Goal: Transaction & Acquisition: Obtain resource

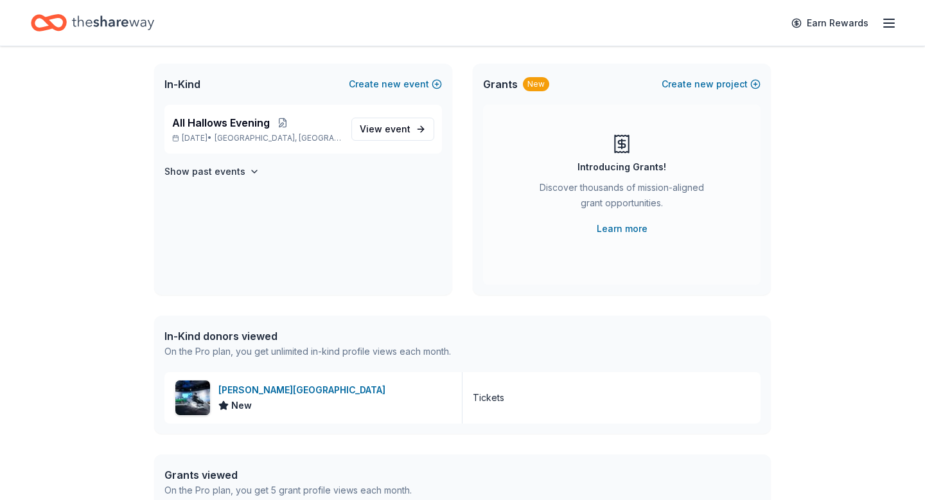
scroll to position [143, 0]
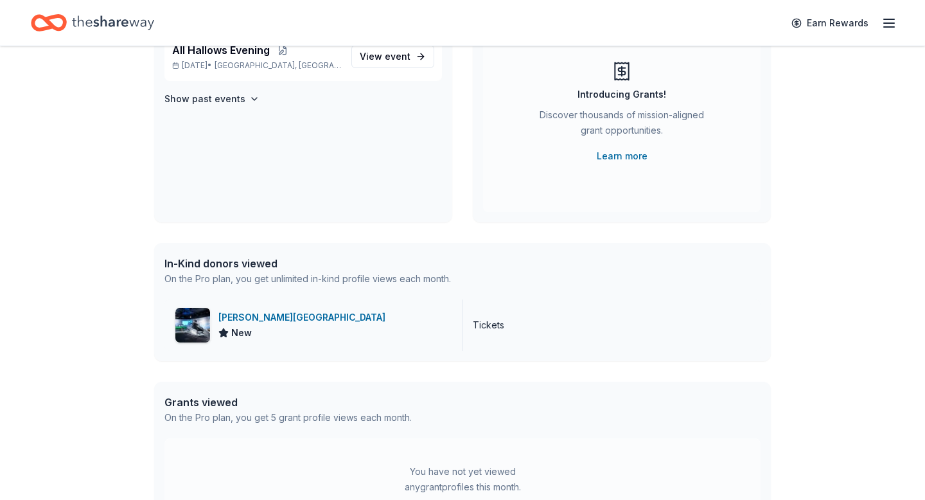
click at [328, 313] on div "Griffin Museum of Science and Industry" at bounding box center [304, 317] width 172 height 15
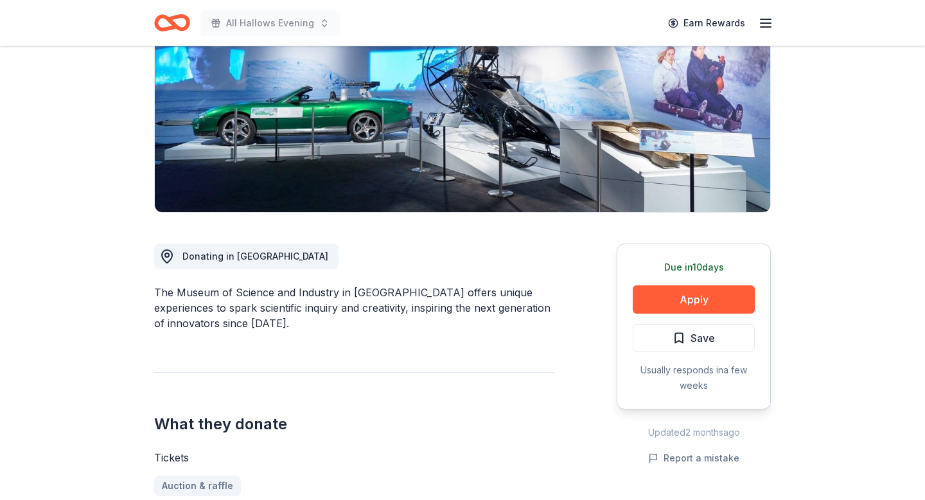
scroll to position [292, 0]
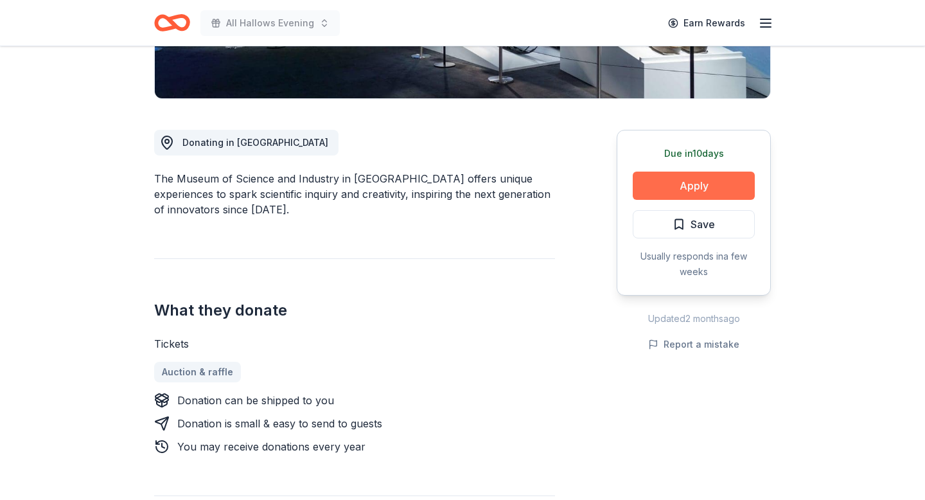
click at [711, 179] on button "Apply" at bounding box center [694, 186] width 122 height 28
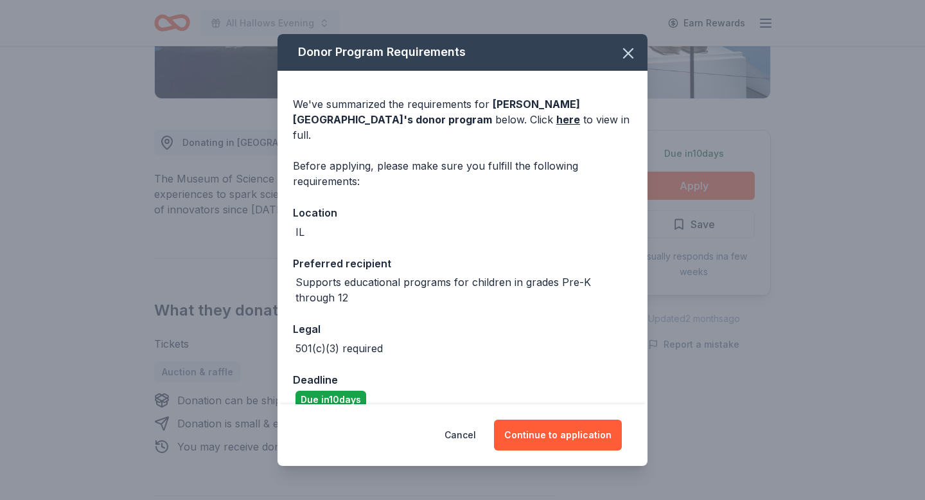
scroll to position [55, 0]
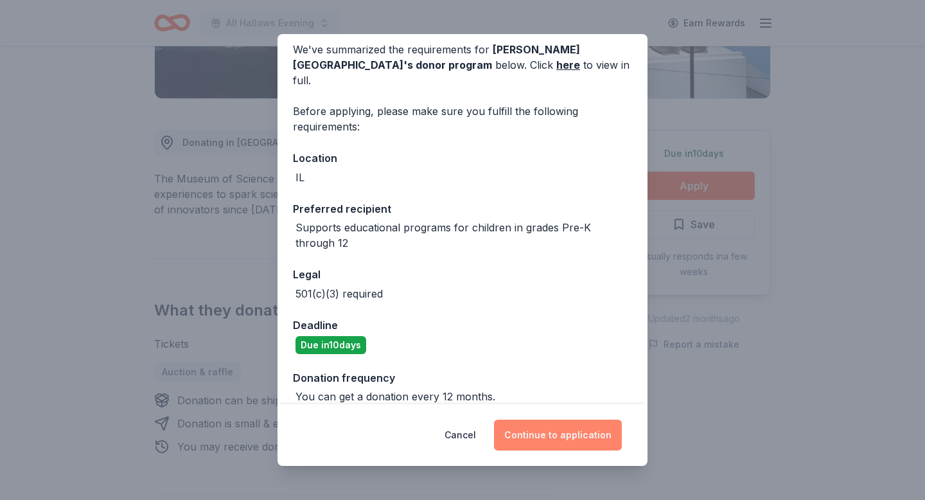
click at [530, 424] on button "Continue to application" at bounding box center [558, 435] width 128 height 31
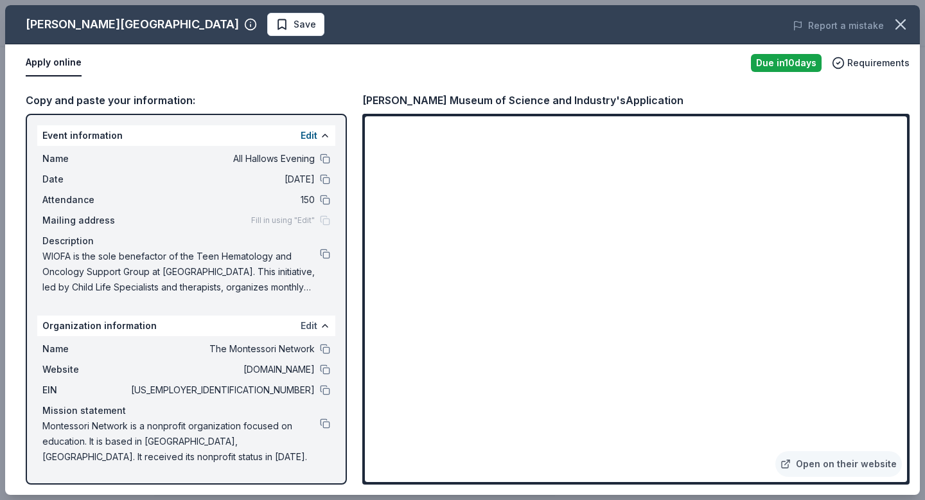
click at [312, 326] on button "Edit" at bounding box center [309, 325] width 17 height 15
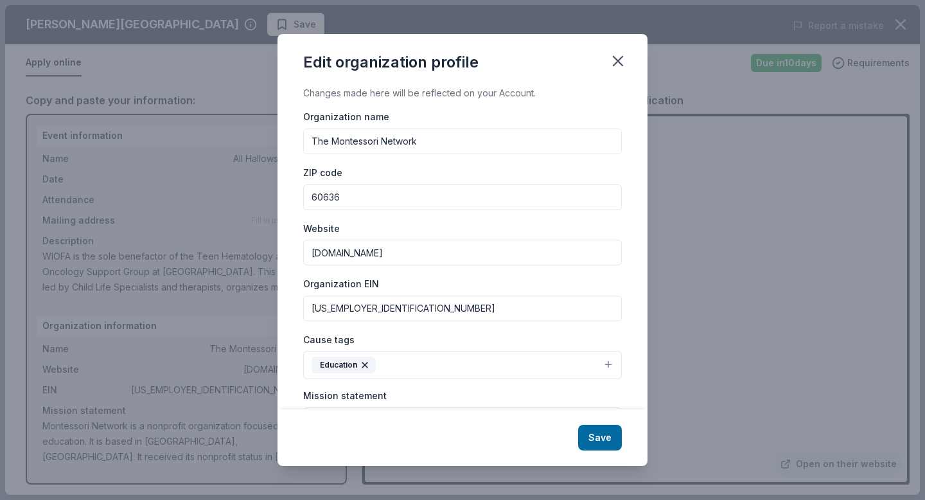
click at [361, 205] on input "60636" at bounding box center [462, 197] width 319 height 26
type input "60629"
drag, startPoint x: 372, startPoint y: 251, endPoint x: 283, endPoint y: 220, distance: 94.1
click at [283, 229] on div "Changes made here will be reflected on your Account. Organization name The Mont…" at bounding box center [463, 246] width 370 height 323
type input "wiofa.org"
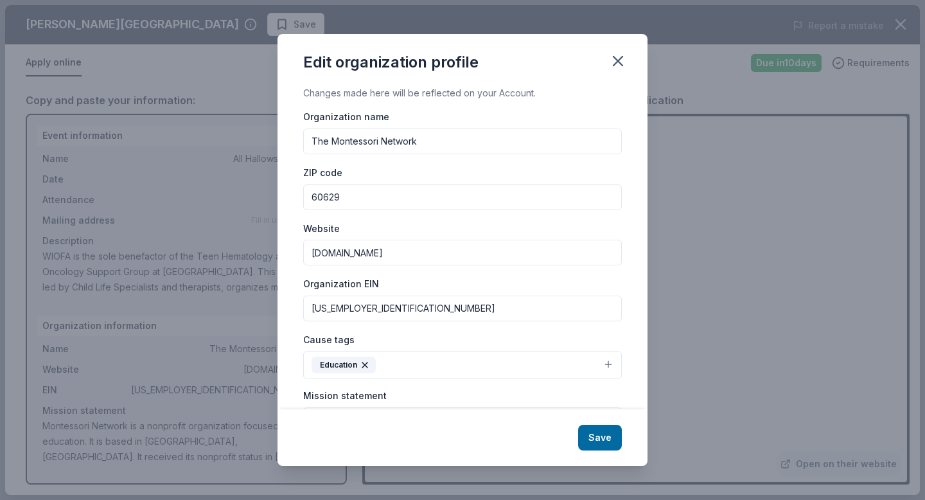
click at [404, 289] on div "Organization EIN 27-2803775" at bounding box center [462, 299] width 319 height 46
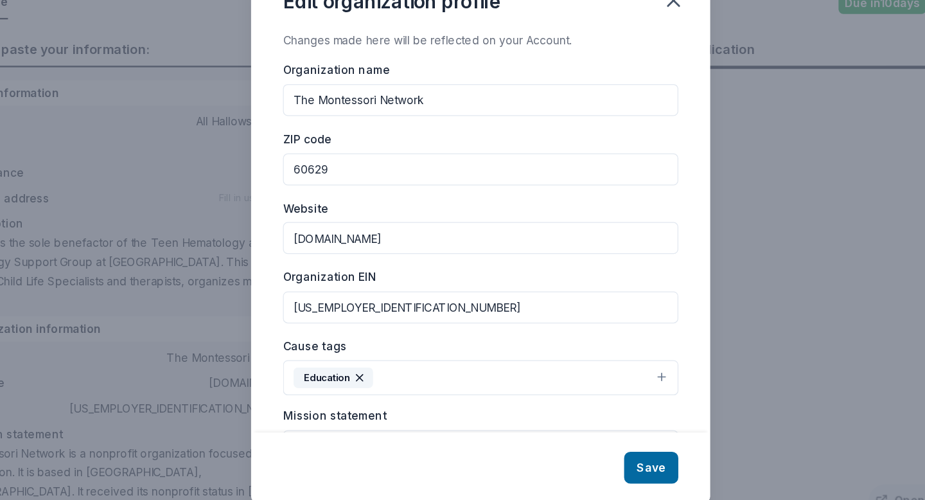
drag, startPoint x: 387, startPoint y: 314, endPoint x: 291, endPoint y: 296, distance: 97.9
click at [283, 300] on div "Changes made here will be reflected on your Account. Organization name The Mont…" at bounding box center [463, 246] width 370 height 323
type input "45-4810032"
click at [606, 365] on button "Education" at bounding box center [462, 365] width 319 height 28
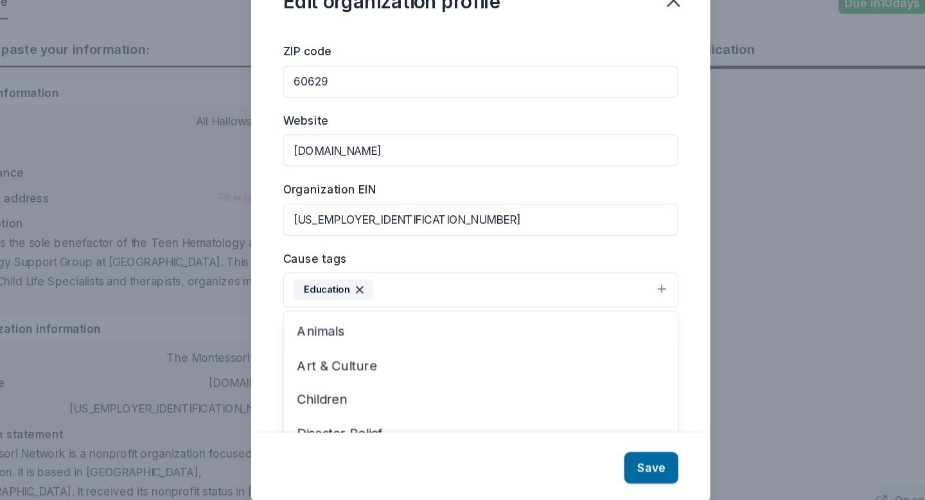
scroll to position [127, 0]
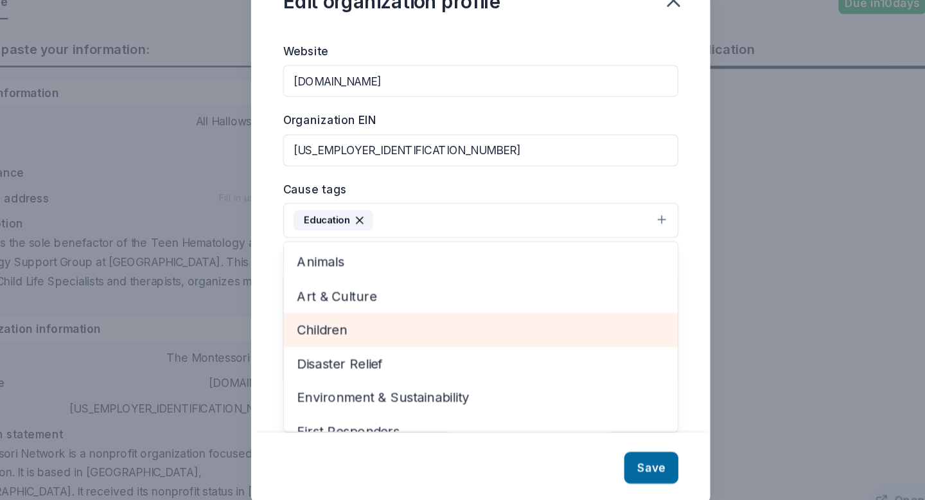
click at [528, 316] on div "Children" at bounding box center [462, 326] width 317 height 27
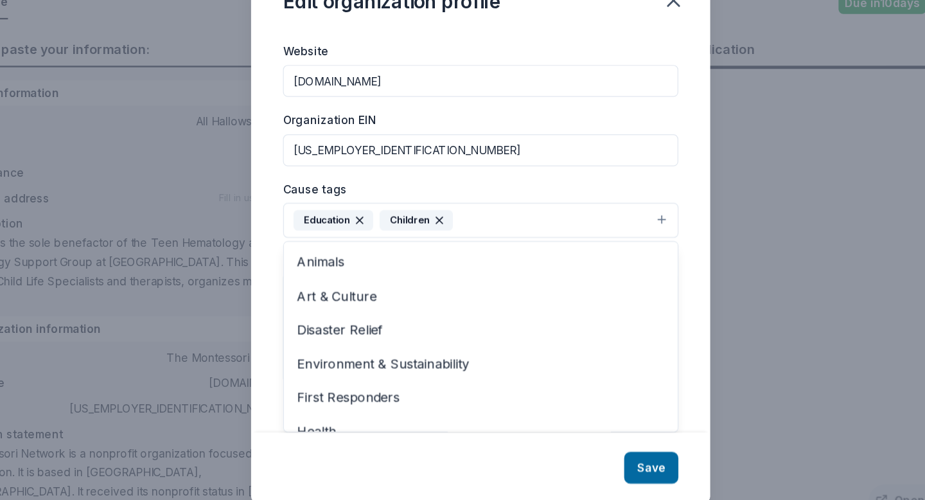
scroll to position [0, 0]
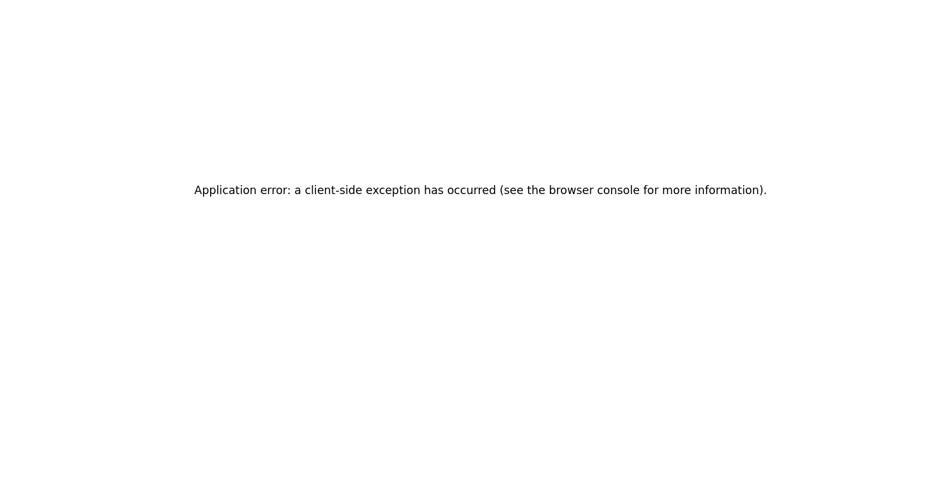
click at [463, 224] on div "Application error: a client-side exception has occurred (see the browser consol…" at bounding box center [462, 250] width 925 height 500
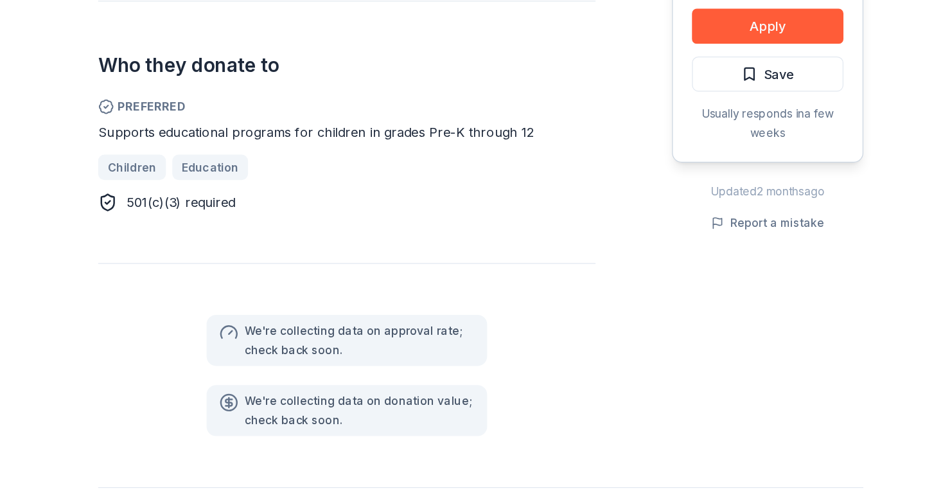
scroll to position [696, 0]
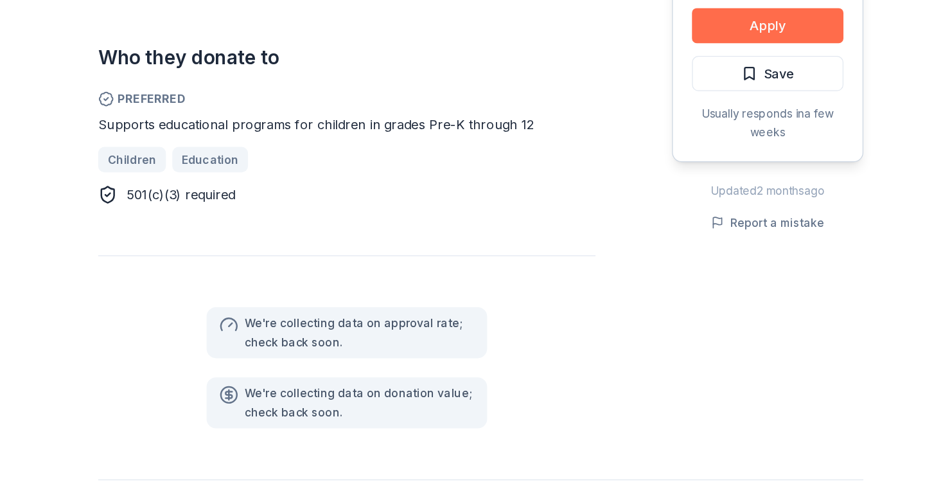
click at [671, 114] on button "Apply" at bounding box center [694, 117] width 122 height 28
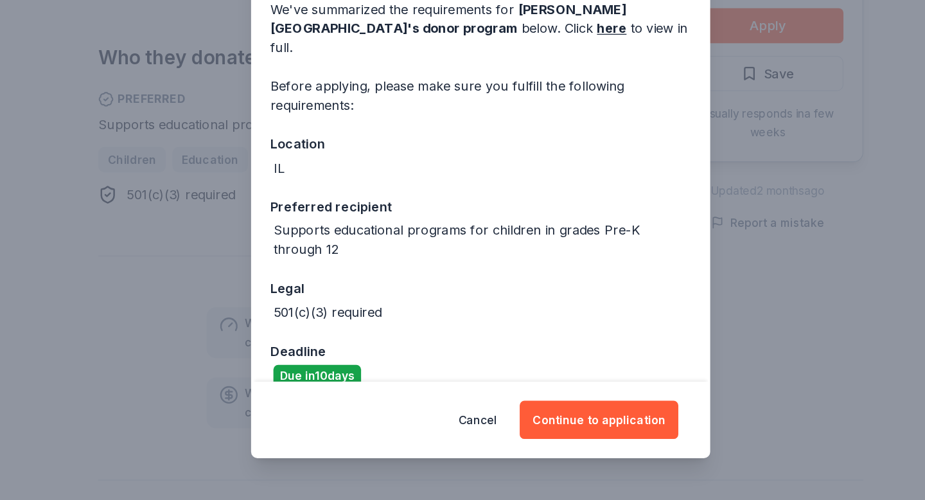
scroll to position [55, 0]
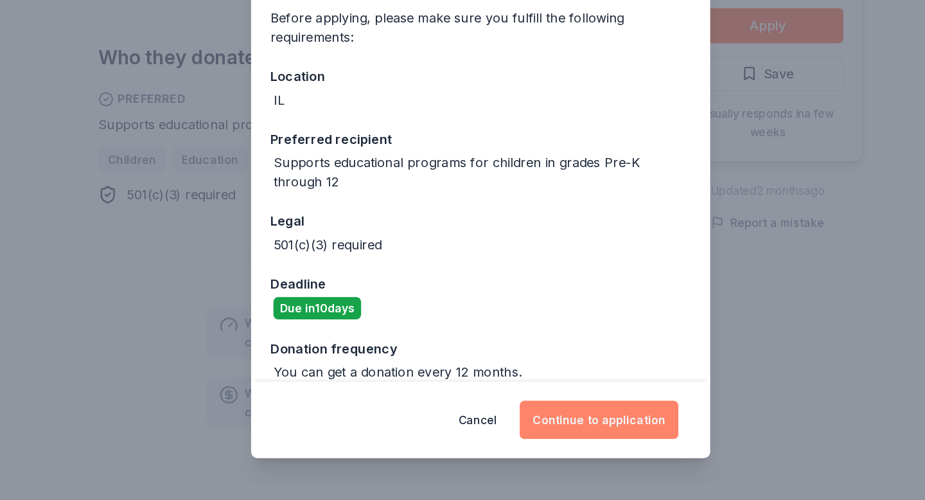
click at [520, 425] on button "Continue to application" at bounding box center [558, 435] width 128 height 31
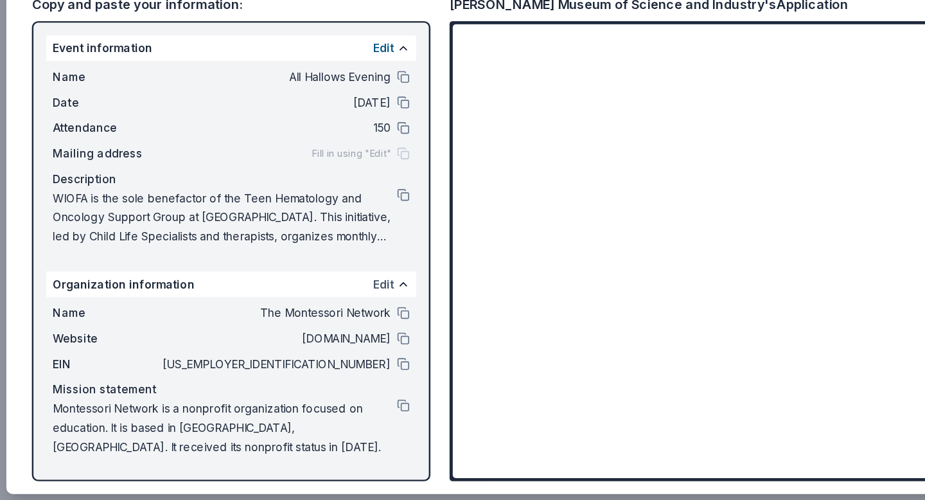
click at [314, 328] on button "Edit" at bounding box center [309, 325] width 17 height 15
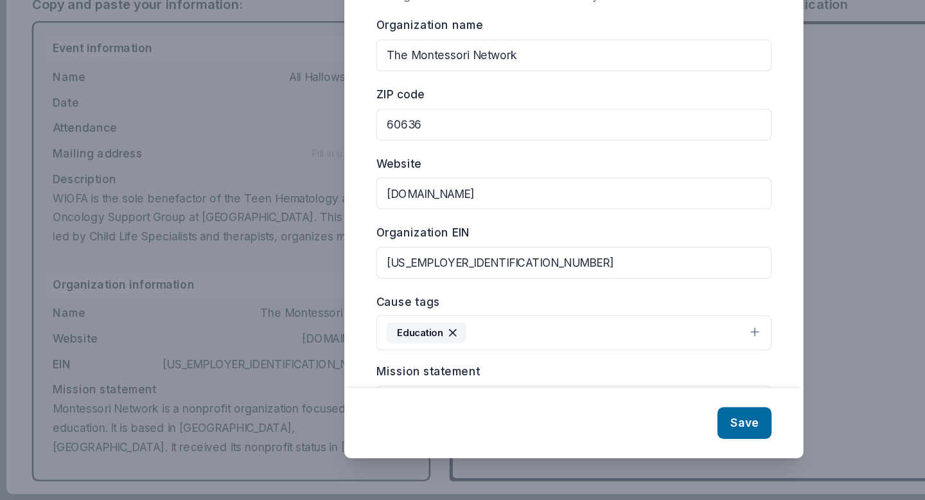
drag, startPoint x: 429, startPoint y: 138, endPoint x: 308, endPoint y: 120, distance: 122.8
click at [308, 122] on div "Organization name The Montessori Network" at bounding box center [462, 132] width 319 height 46
type input "Walk It Out for Andrew"
click at [358, 196] on input "60636" at bounding box center [462, 197] width 319 height 26
type input "60629"
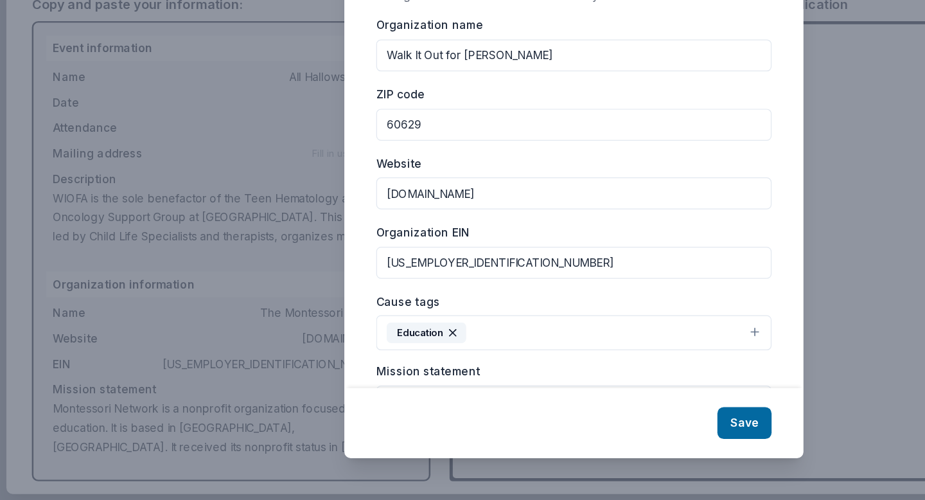
drag, startPoint x: 370, startPoint y: 249, endPoint x: 299, endPoint y: 235, distance: 72.6
click at [299, 242] on div "Changes made here will be reflected on your Account. Organization name Walk It …" at bounding box center [463, 246] width 370 height 323
type input "wiofa.org"
drag, startPoint x: 389, startPoint y: 307, endPoint x: 312, endPoint y: 293, distance: 78.4
click at [313, 296] on input "27-2803775" at bounding box center [462, 309] width 319 height 26
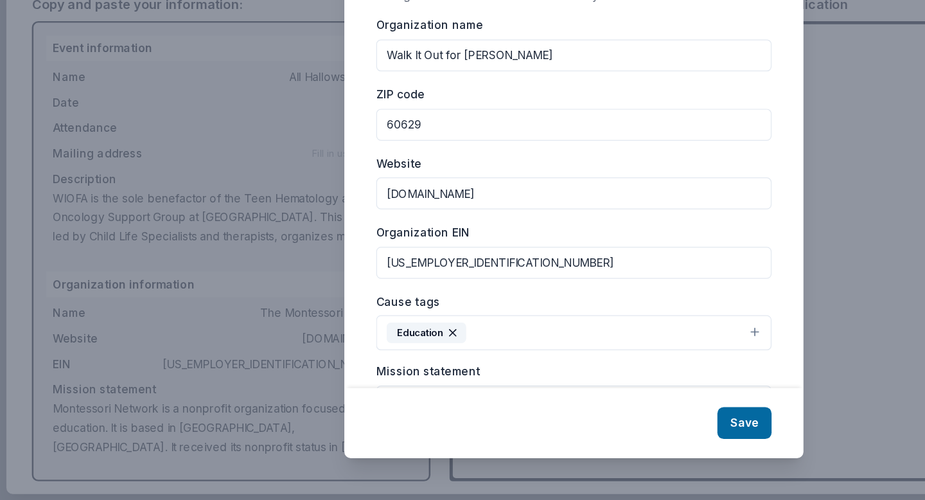
type input "45-4810032"
click at [367, 364] on icon "button" at bounding box center [365, 365] width 10 height 10
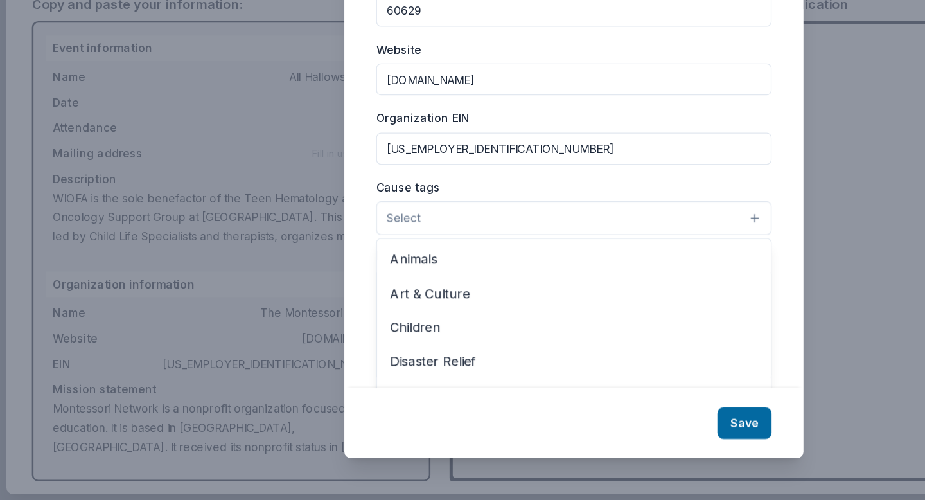
scroll to position [97, 0]
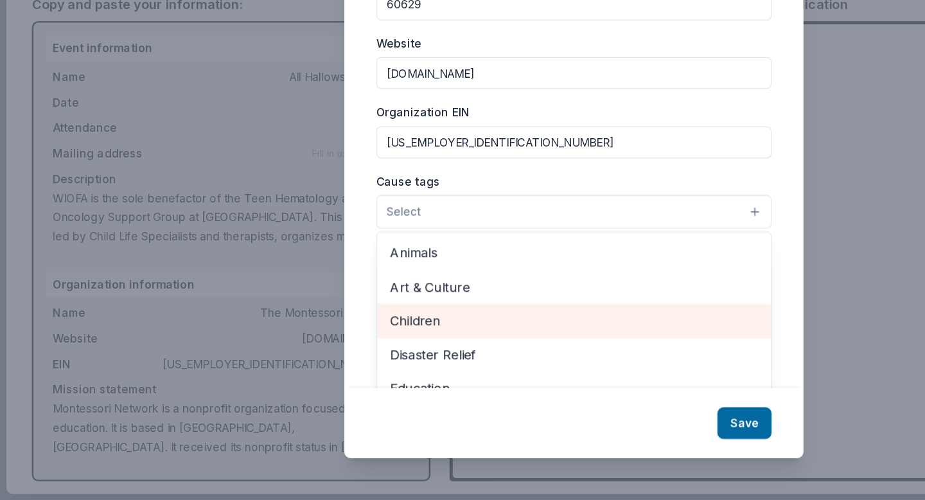
click at [517, 348] on span "Children" at bounding box center [462, 354] width 297 height 17
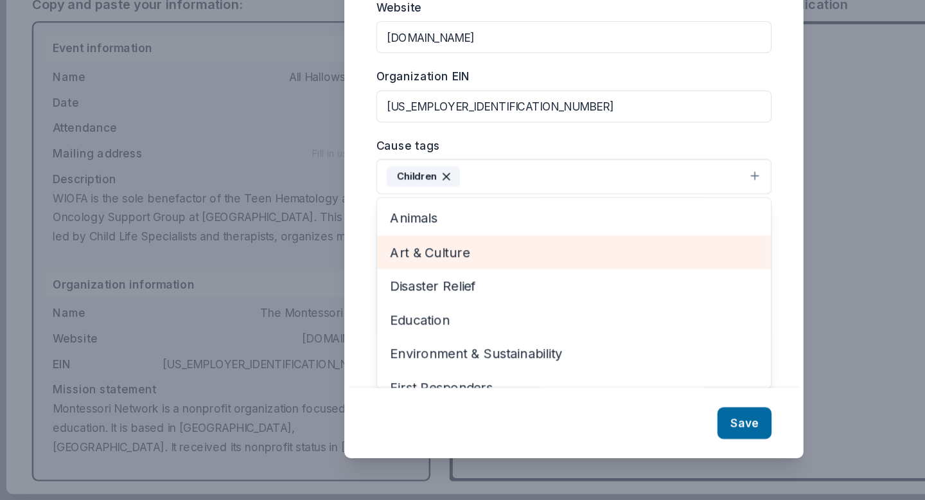
scroll to position [127, 0]
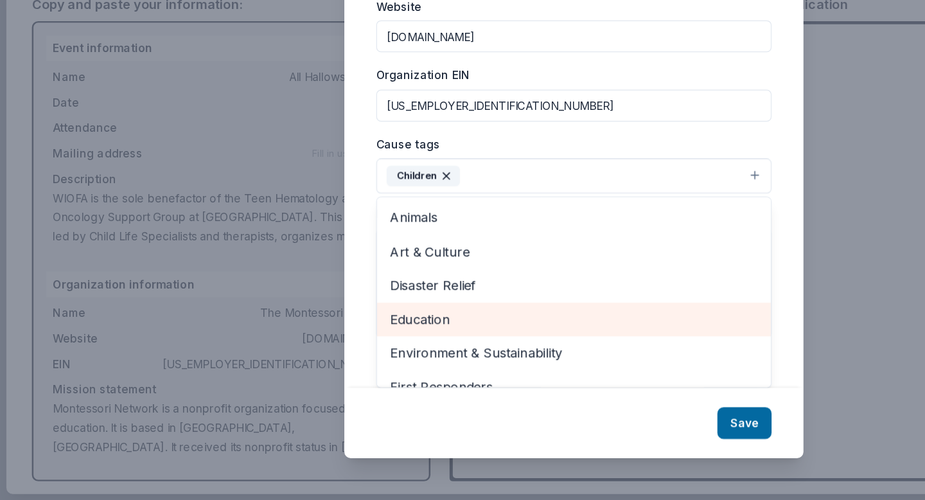
click at [490, 357] on span "Education" at bounding box center [462, 354] width 297 height 17
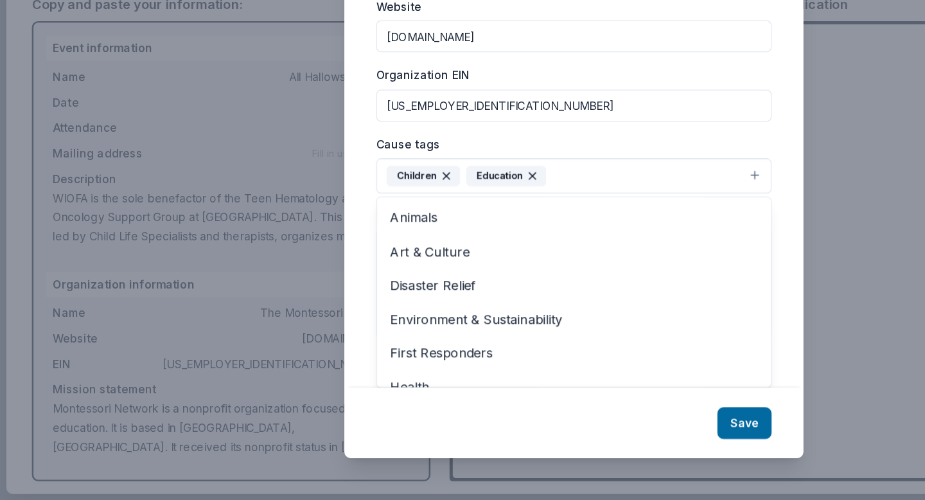
click at [636, 222] on div "Changes made here will be reflected on your Account. Organization name Walk It …" at bounding box center [463, 246] width 370 height 323
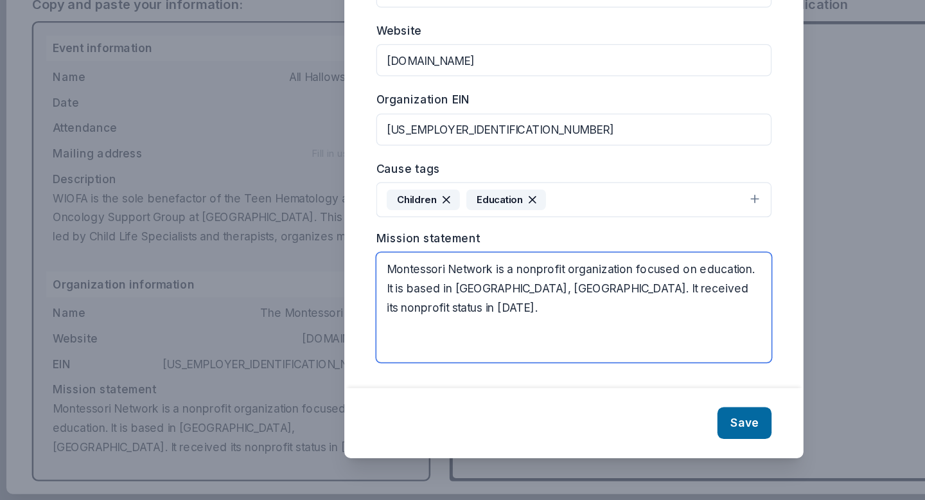
drag, startPoint x: 585, startPoint y: 335, endPoint x: 390, endPoint y: 265, distance: 207.1
click at [390, 266] on div "Organization name Walk It Out for Andrew ZIP code 60629 Website wiofa.org Organ…" at bounding box center [462, 194] width 319 height 387
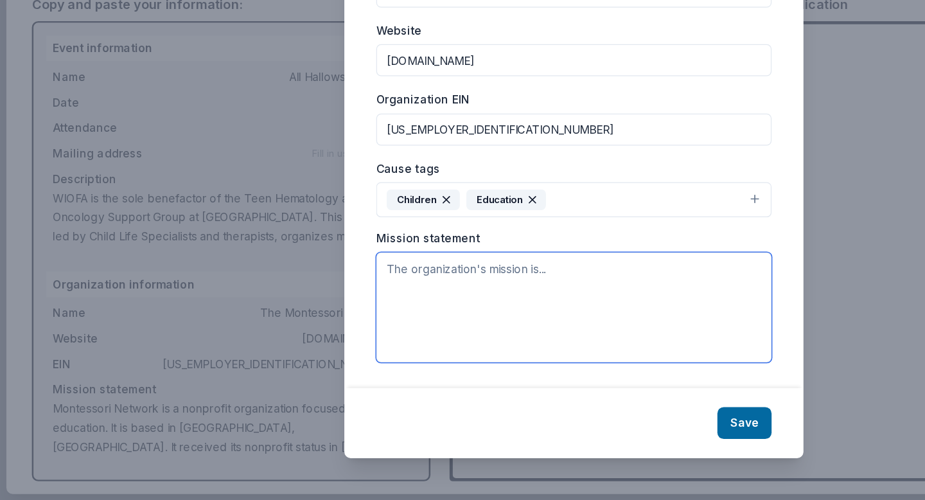
click at [374, 329] on textarea at bounding box center [462, 344] width 319 height 89
paste textarea "Walk It Out For Andrew operates as the sole benefactor of the Teen Hematology a…"
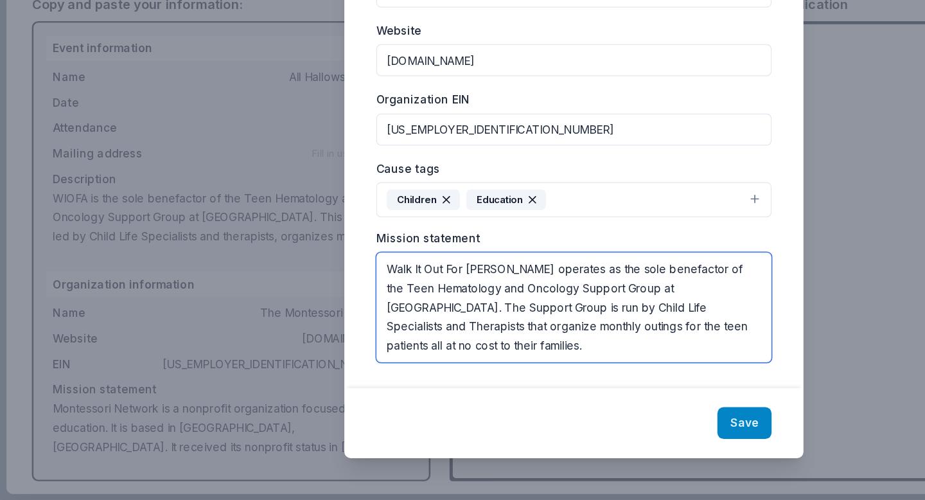
type textarea "Walk It Out For Andrew operates as the sole benefactor of the Teen Hematology a…"
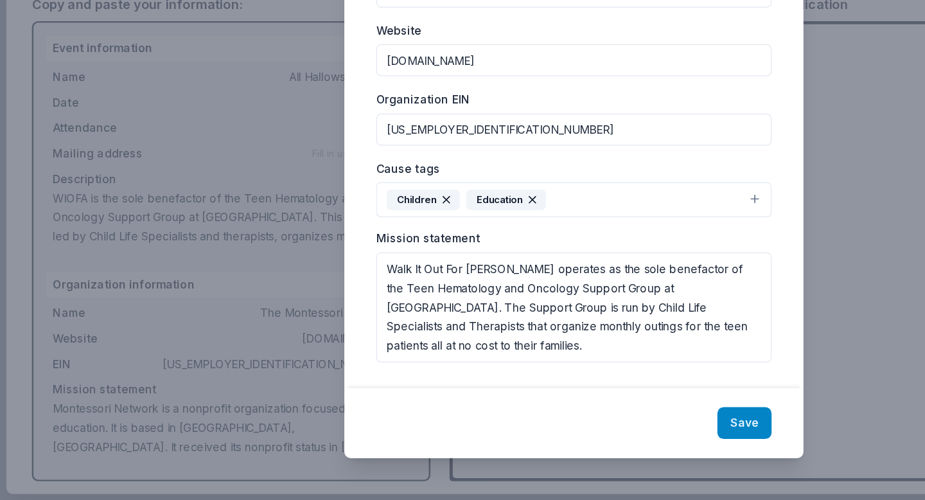
click at [607, 439] on button "Save" at bounding box center [600, 438] width 44 height 26
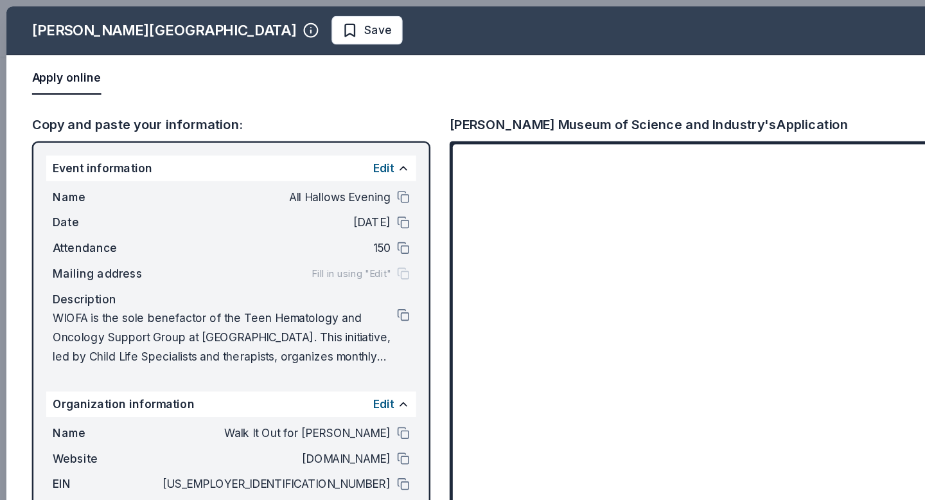
click at [656, 43] on div "Report a mistake" at bounding box center [742, 26] width 356 height 36
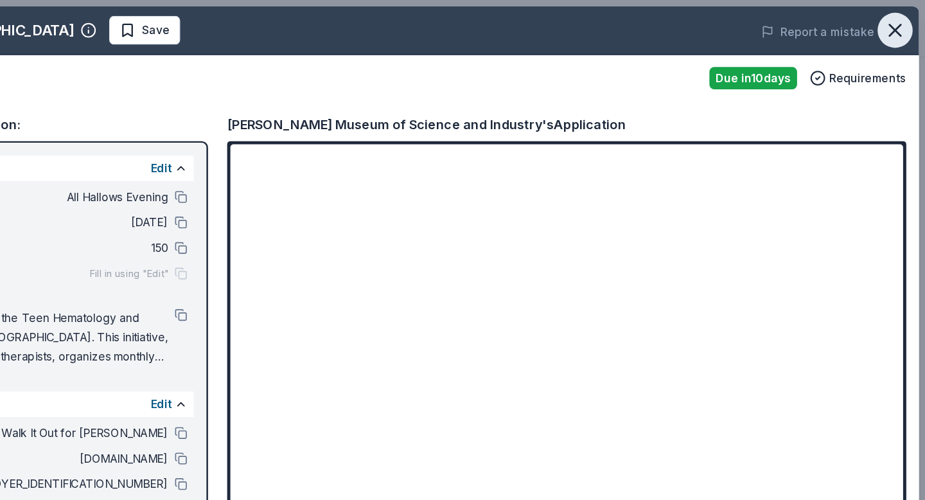
click at [905, 25] on icon "button" at bounding box center [901, 24] width 18 height 18
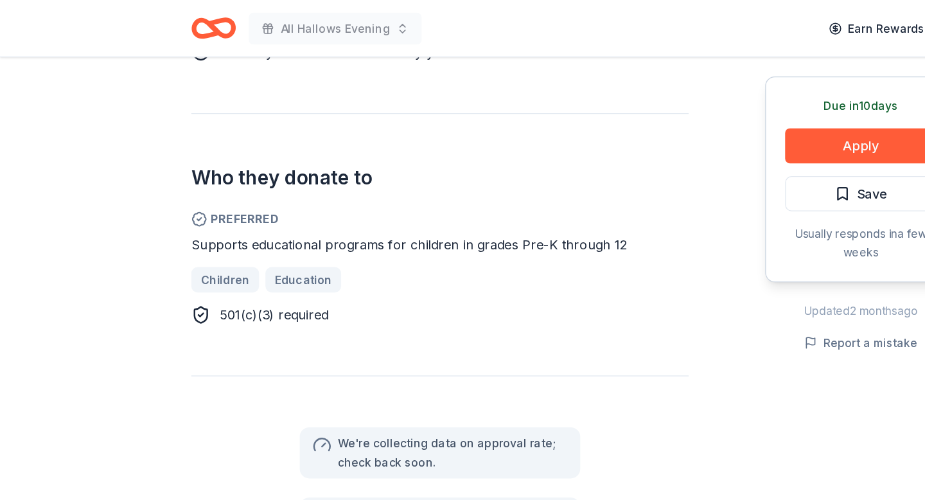
click at [174, 19] on icon "Home" at bounding box center [172, 23] width 36 height 30
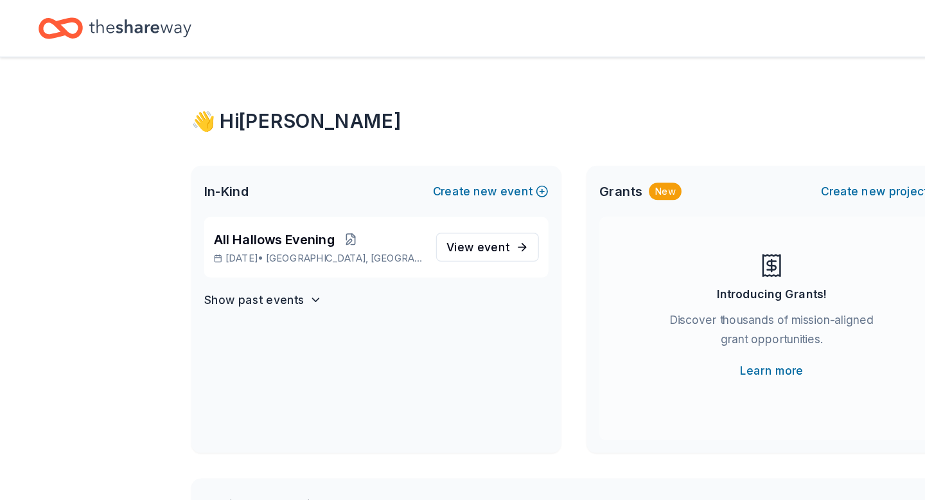
click at [48, 21] on icon "Home" at bounding box center [55, 22] width 20 height 13
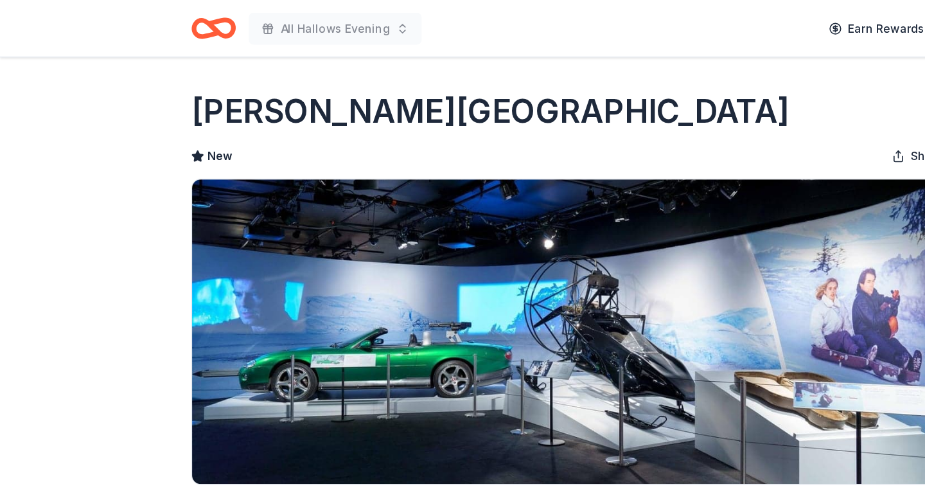
scroll to position [696, 0]
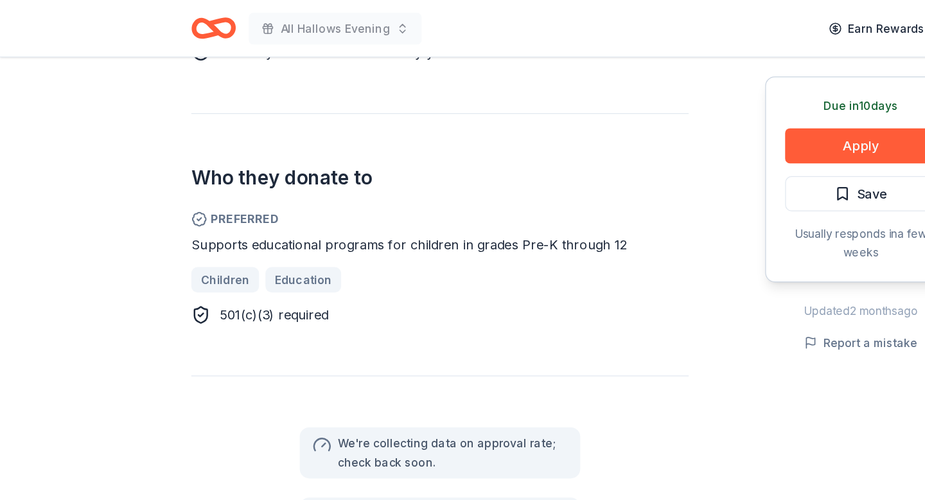
click at [190, 29] on div "All Hallows Evening" at bounding box center [247, 23] width 186 height 30
click at [180, 29] on icon "Home" at bounding box center [178, 22] width 20 height 13
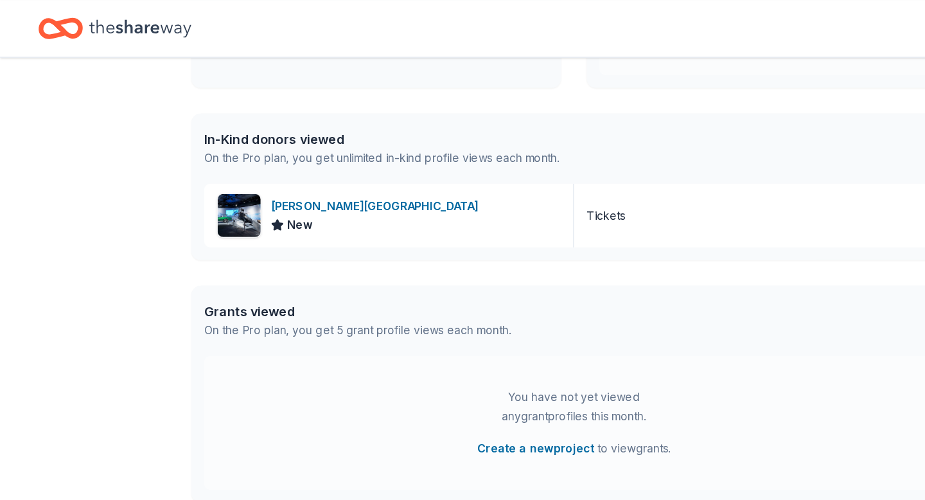
scroll to position [276, 0]
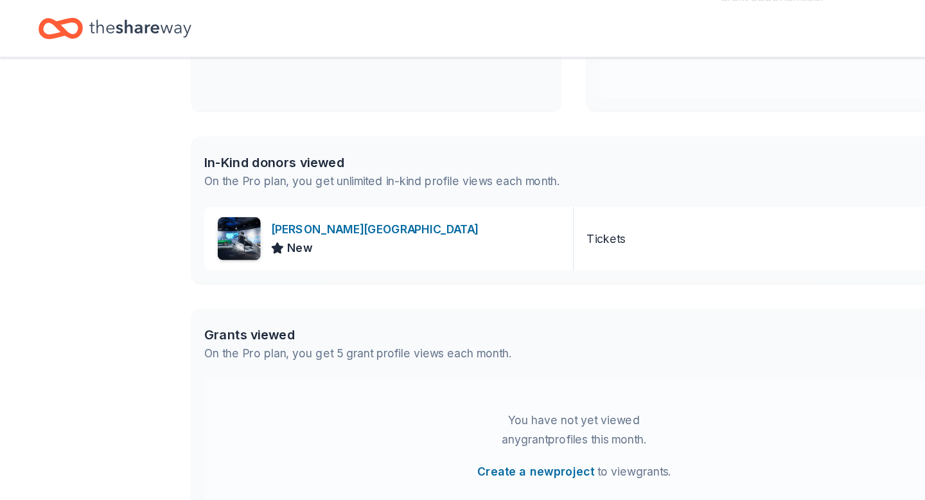
click at [253, 134] on div "In-Kind donors viewed" at bounding box center [307, 130] width 287 height 15
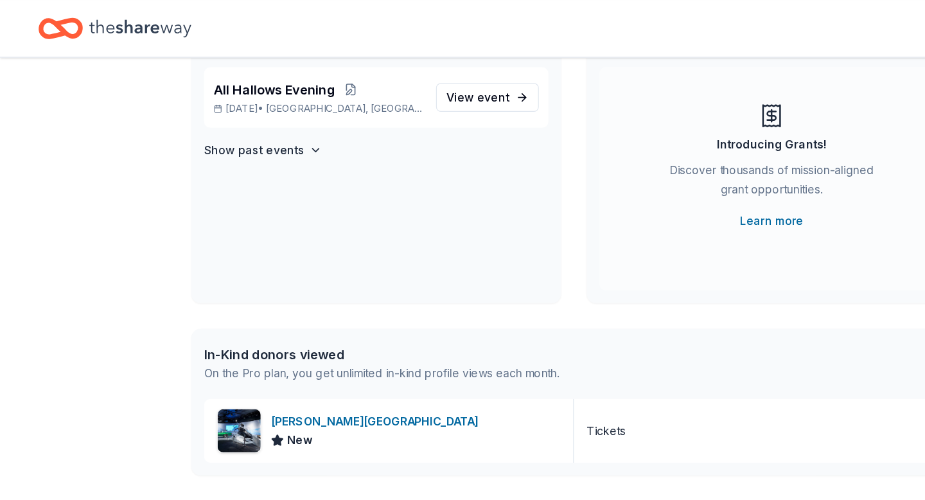
scroll to position [0, 0]
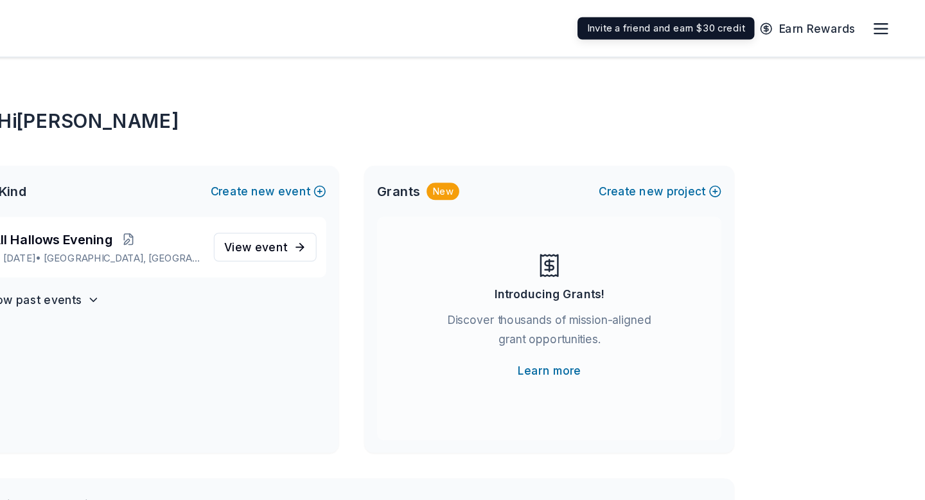
click at [886, 21] on icon "button" at bounding box center [889, 22] width 15 height 15
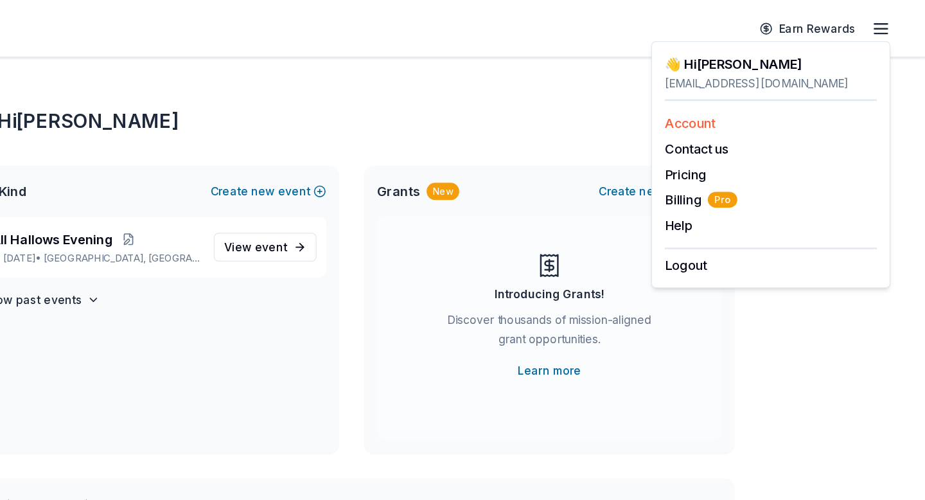
click at [725, 99] on link "Account" at bounding box center [735, 99] width 40 height 13
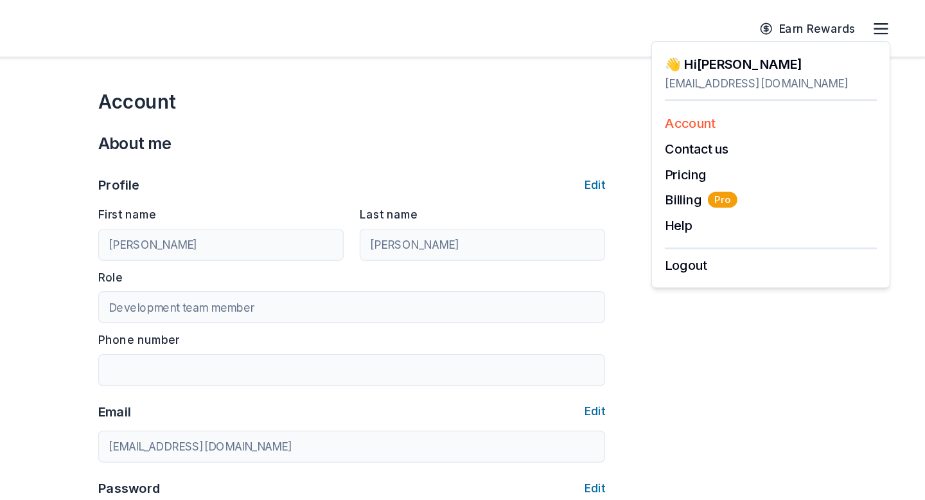
click at [722, 97] on link "Account" at bounding box center [735, 99] width 40 height 13
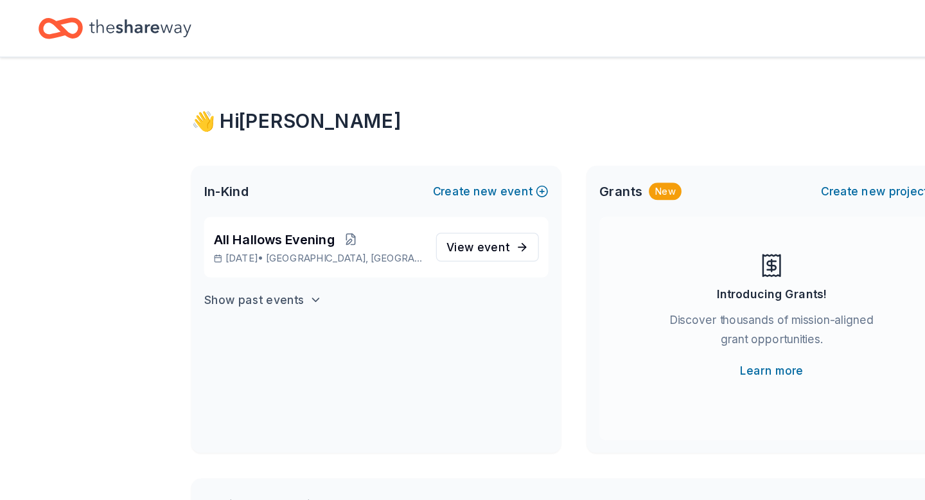
click at [213, 240] on h4 "Show past events" at bounding box center [204, 241] width 81 height 15
click at [132, 25] on icon "Home" at bounding box center [113, 22] width 82 height 14
click at [52, 22] on icon "Home" at bounding box center [49, 23] width 36 height 30
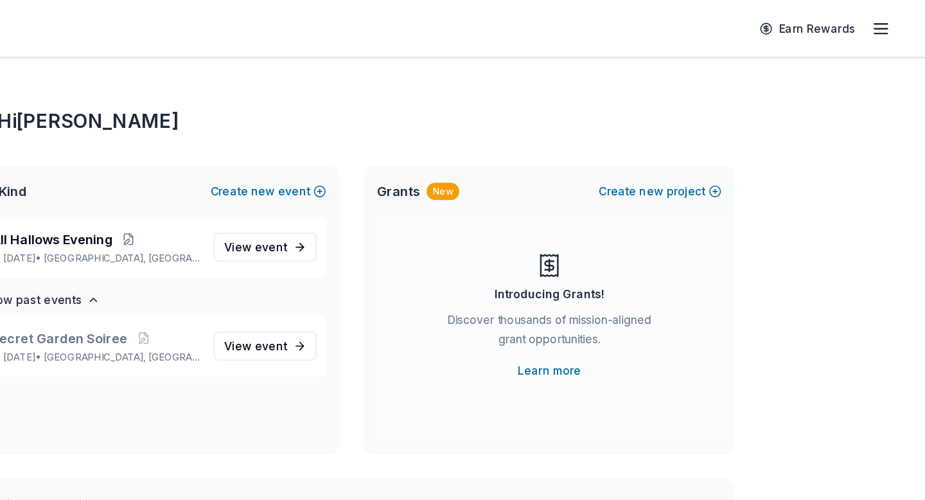
click at [884, 23] on line "button" at bounding box center [889, 23] width 10 height 0
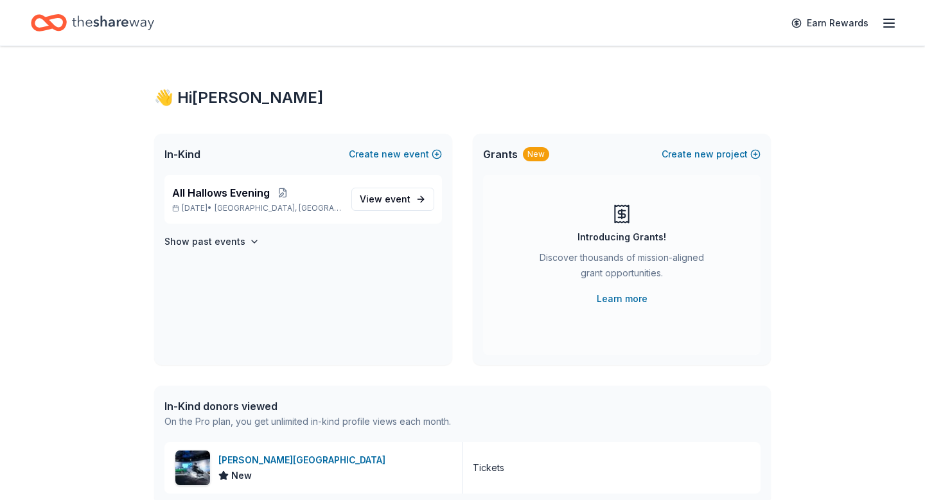
click at [164, 97] on div "👋 Hi [PERSON_NAME]" at bounding box center [462, 97] width 617 height 21
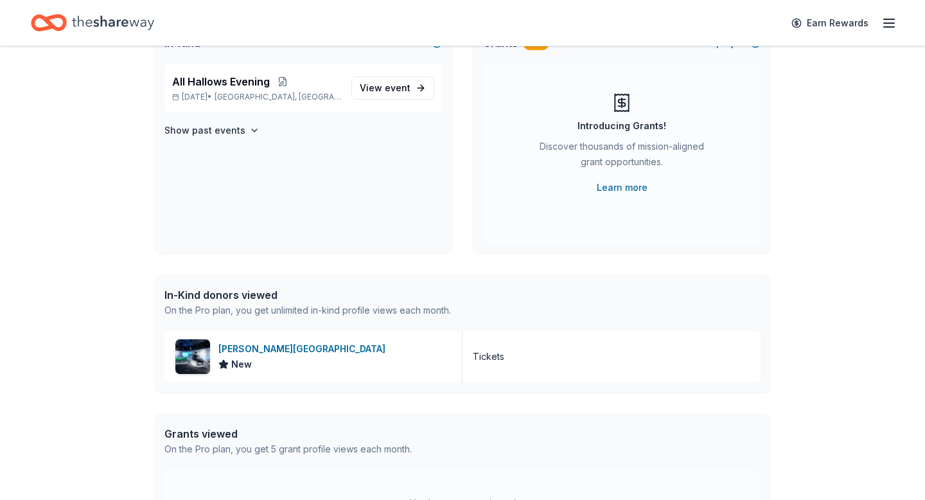
scroll to position [127, 0]
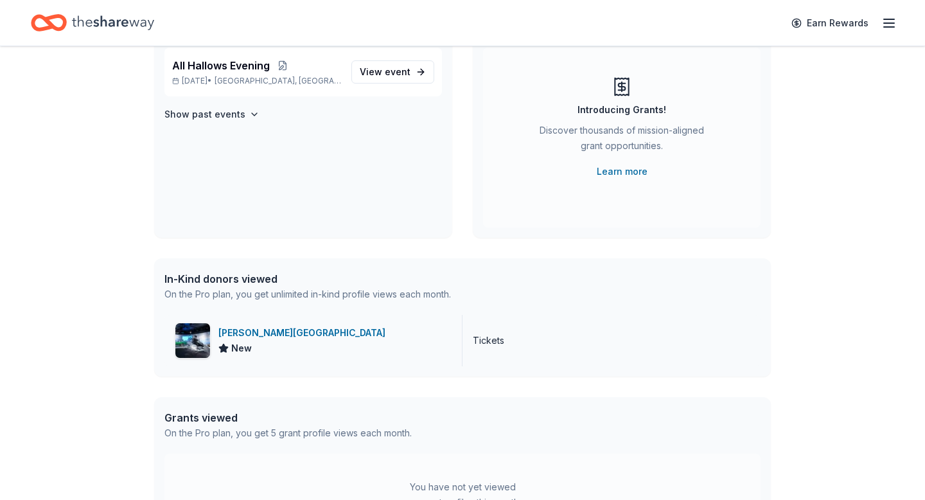
click at [380, 334] on div "[PERSON_NAME][GEOGRAPHIC_DATA]" at bounding box center [304, 332] width 172 height 15
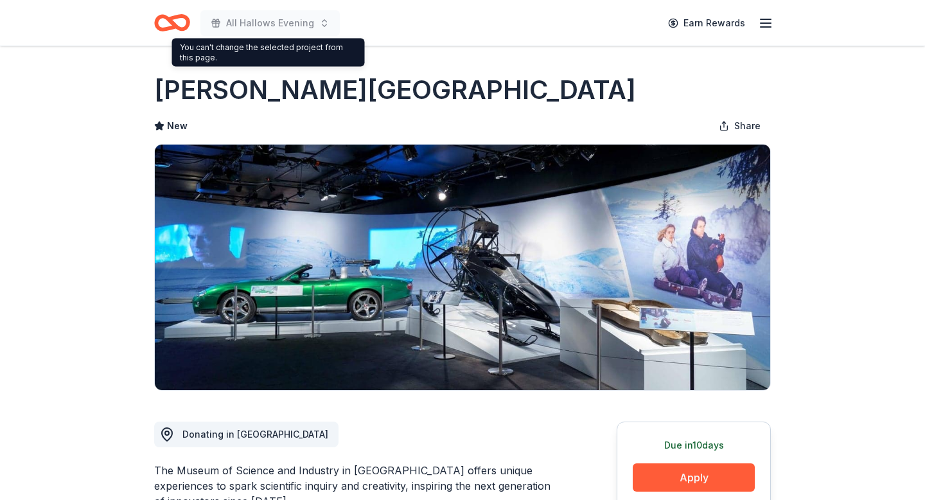
click at [179, 22] on icon "Home" at bounding box center [172, 23] width 36 height 30
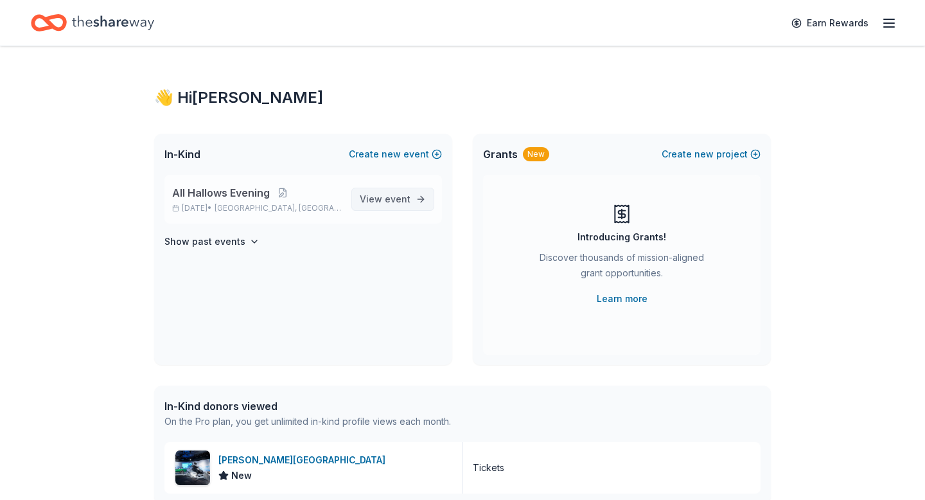
click at [369, 206] on span "View event" at bounding box center [385, 198] width 51 height 15
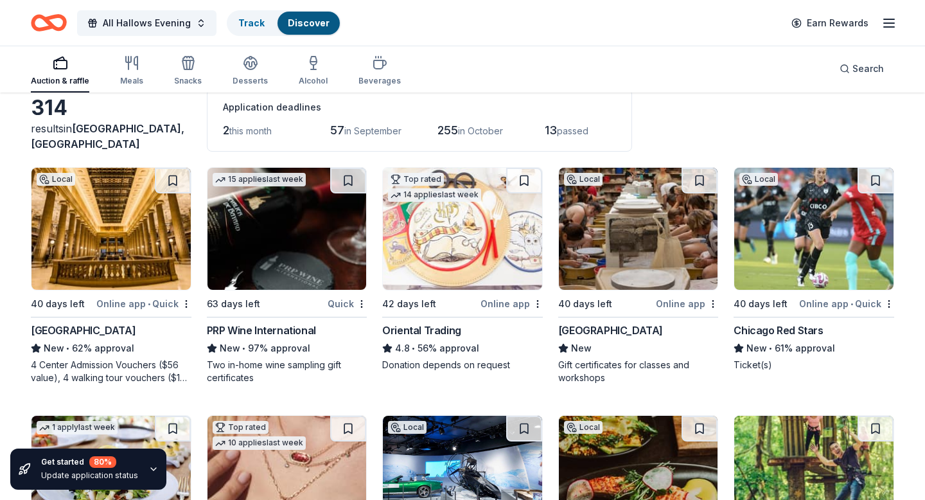
scroll to position [71, 0]
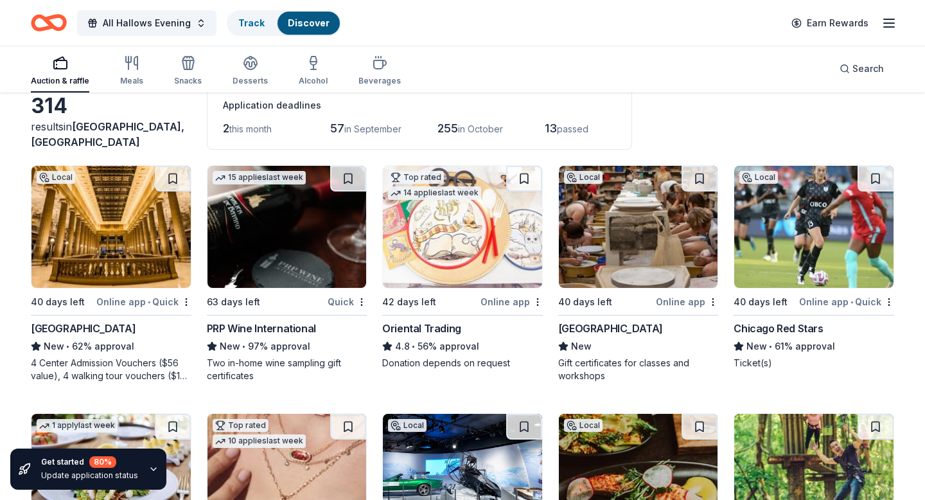
click at [123, 326] on div "[GEOGRAPHIC_DATA]" at bounding box center [83, 328] width 105 height 15
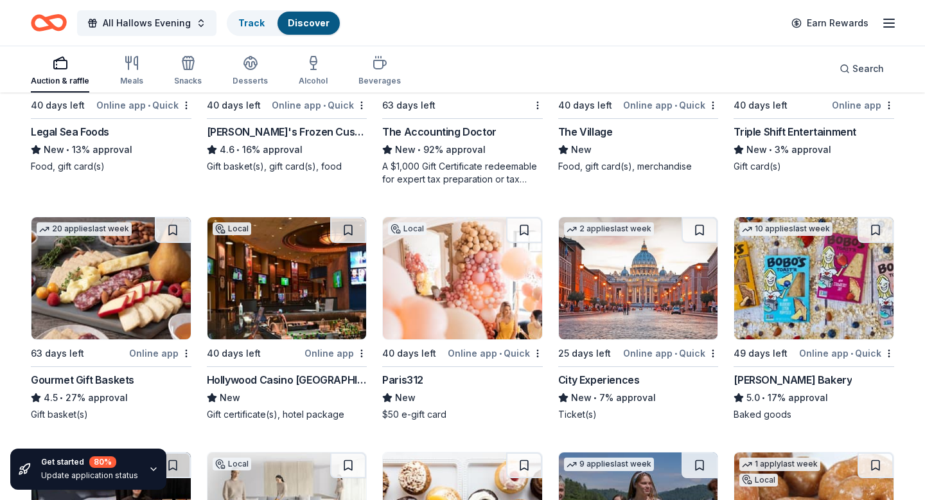
scroll to position [1509, 0]
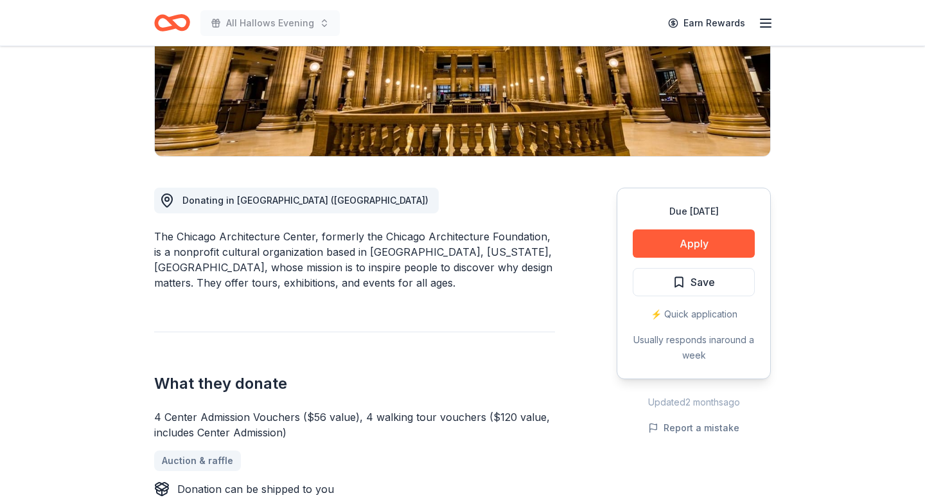
scroll to position [256, 0]
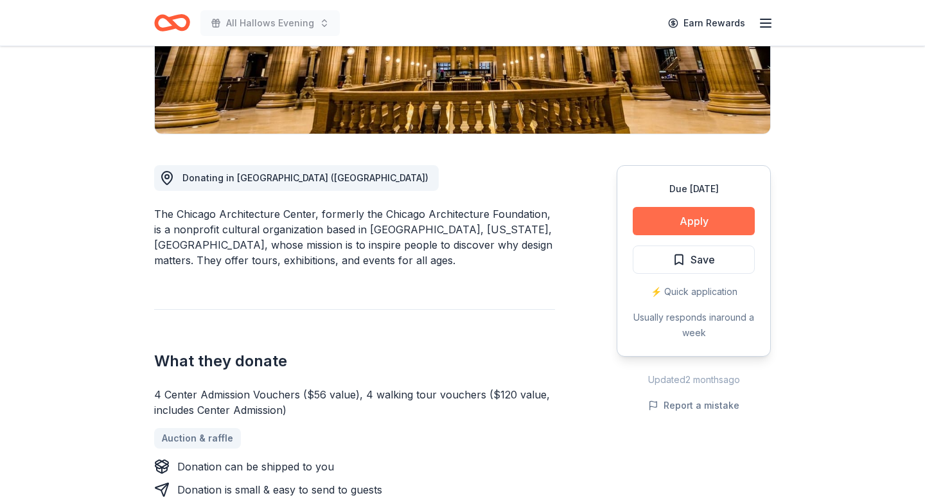
click at [640, 219] on button "Apply" at bounding box center [694, 221] width 122 height 28
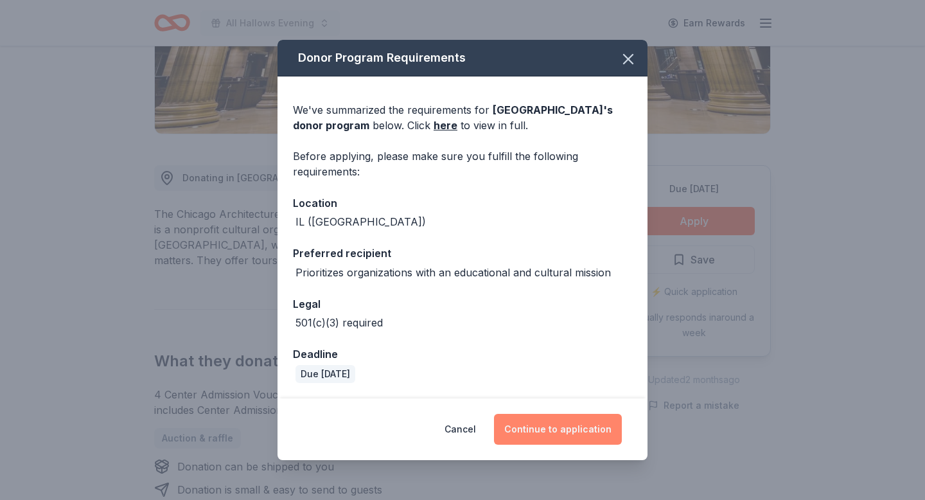
click at [547, 429] on button "Continue to application" at bounding box center [558, 429] width 128 height 31
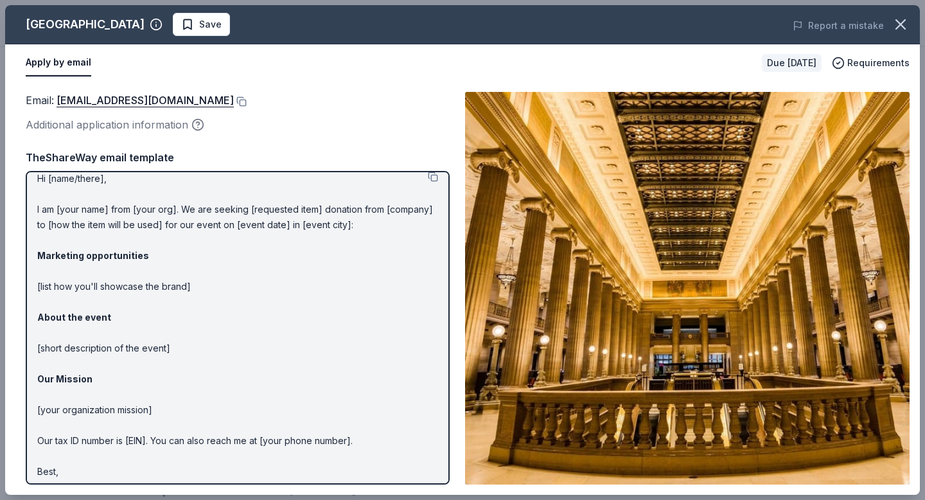
scroll to position [33, 0]
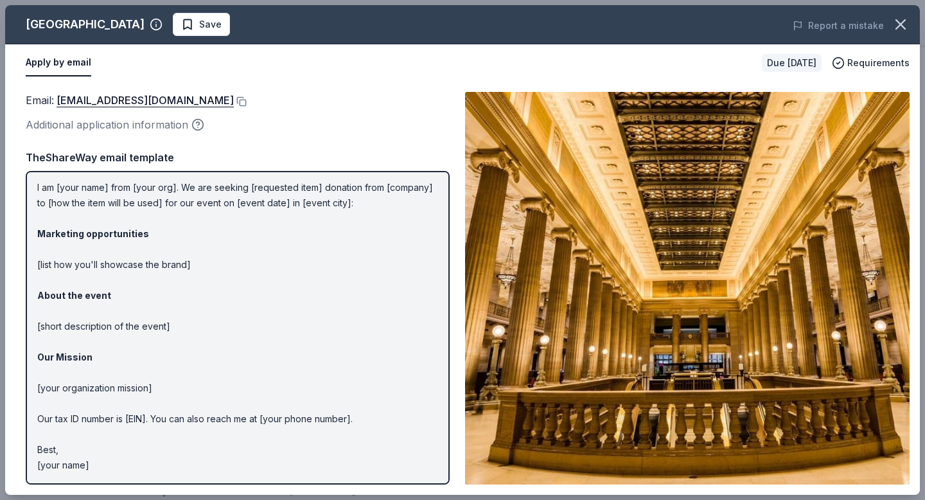
drag, startPoint x: 105, startPoint y: 459, endPoint x: 61, endPoint y: 267, distance: 196.5
click at [61, 267] on p "Hi [name/there], I am [your name] from [your org]. We are seeking [requested it…" at bounding box center [237, 311] width 401 height 324
drag, startPoint x: 64, startPoint y: 261, endPoint x: 64, endPoint y: 254, distance: 6.5
click at [64, 254] on p "Hi [name/there], I am [your name] from [your org]. We are seeking [requested it…" at bounding box center [237, 311] width 401 height 324
drag, startPoint x: 233, startPoint y: 103, endPoint x: 141, endPoint y: 89, distance: 92.9
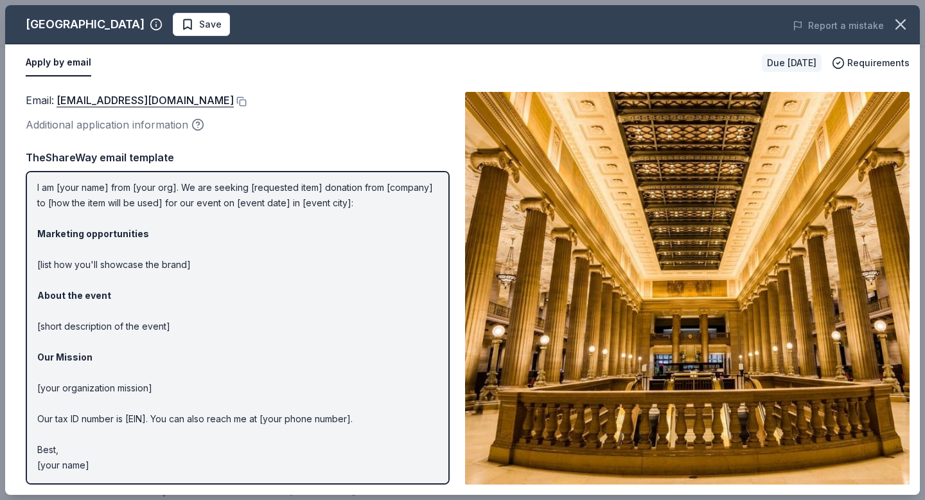
click at [141, 89] on div "Email : [EMAIL_ADDRESS][DOMAIN_NAME] Additional application information Email :…" at bounding box center [462, 288] width 915 height 413
click at [142, 96] on link "[EMAIL_ADDRESS][DOMAIN_NAME]" at bounding box center [145, 100] width 177 height 17
click at [242, 102] on button at bounding box center [240, 101] width 13 height 10
